Goal: Transaction & Acquisition: Subscribe to service/newsletter

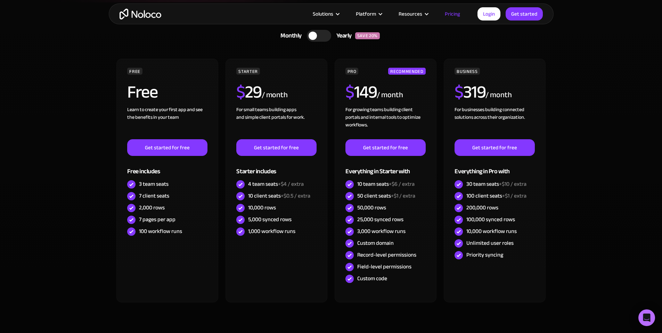
scroll to position [174, 0]
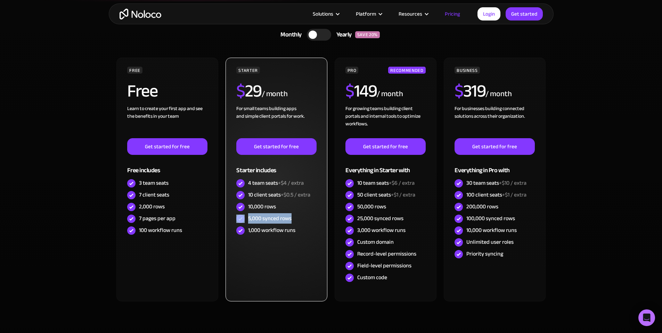
drag, startPoint x: 295, startPoint y: 218, endPoint x: 246, endPoint y: 214, distance: 49.2
click at [246, 214] on div "5,000 synced rows" at bounding box center [276, 219] width 80 height 12
click at [291, 219] on div "5,000 synced rows" at bounding box center [269, 219] width 43 height 8
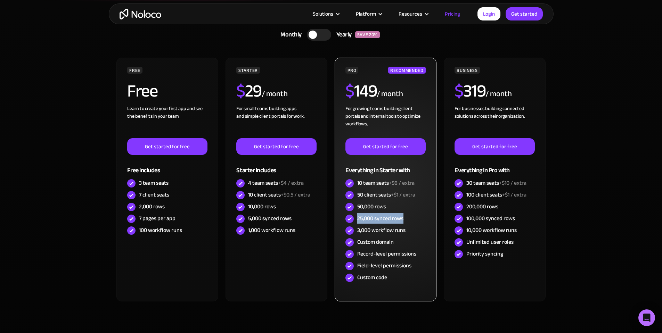
drag, startPoint x: 404, startPoint y: 218, endPoint x: 358, endPoint y: 221, distance: 45.6
click at [358, 221] on div "25,000 synced rows" at bounding box center [385, 219] width 80 height 12
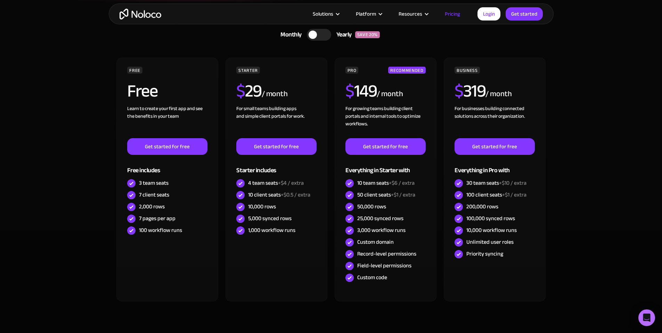
click at [574, 201] on section "CHOOSE YOUR PLAN Monthly Yearly SAVE 20% Monthly Yearly SAVE 20% FREE Free Lear…" at bounding box center [331, 180] width 662 height 358
